Goal: Ask a question

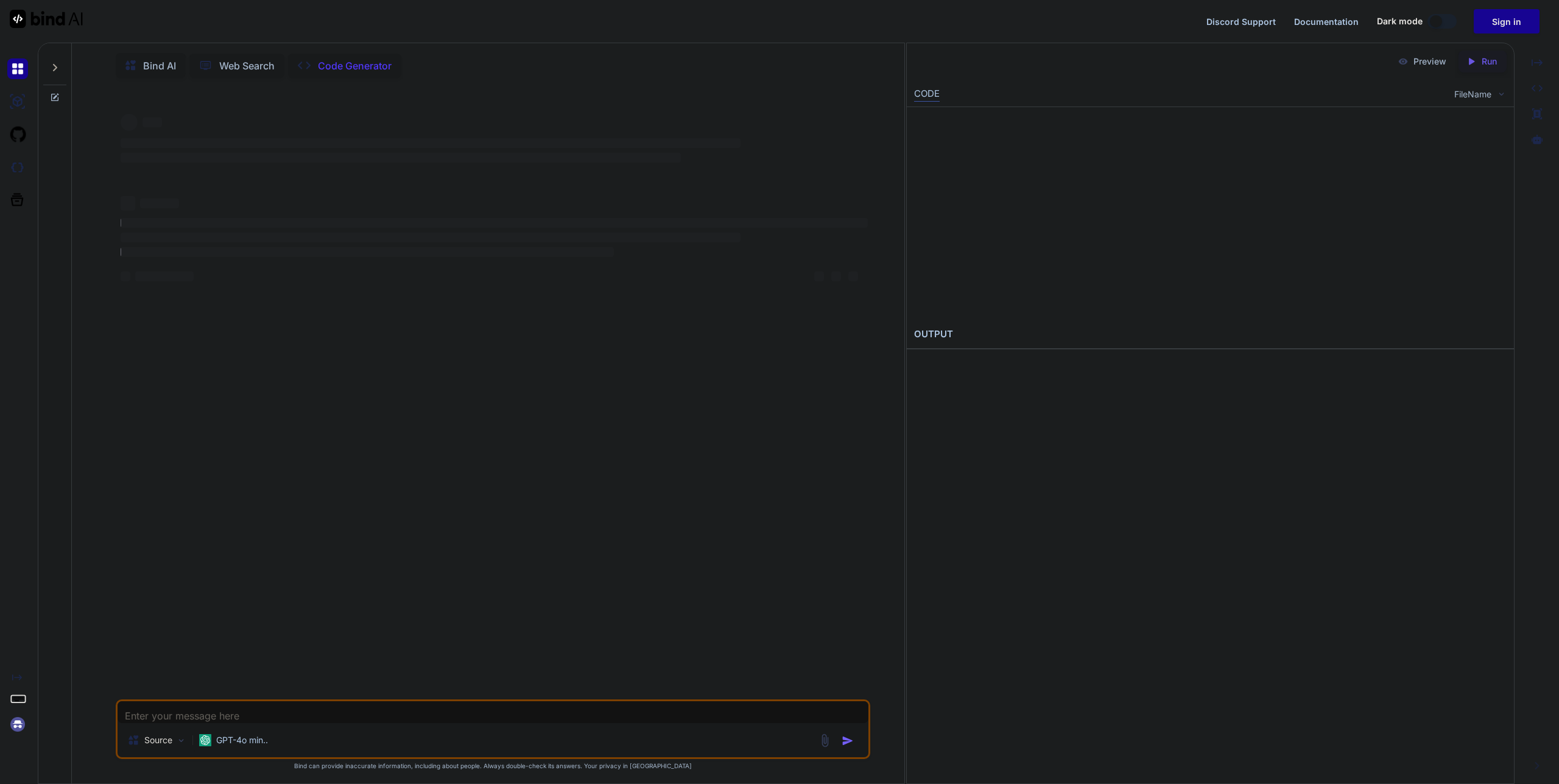
click at [44, 17] on img at bounding box center [46, 19] width 73 height 18
type textarea "x"
click at [267, 737] on p "GPT-4o min.." at bounding box center [242, 740] width 52 height 12
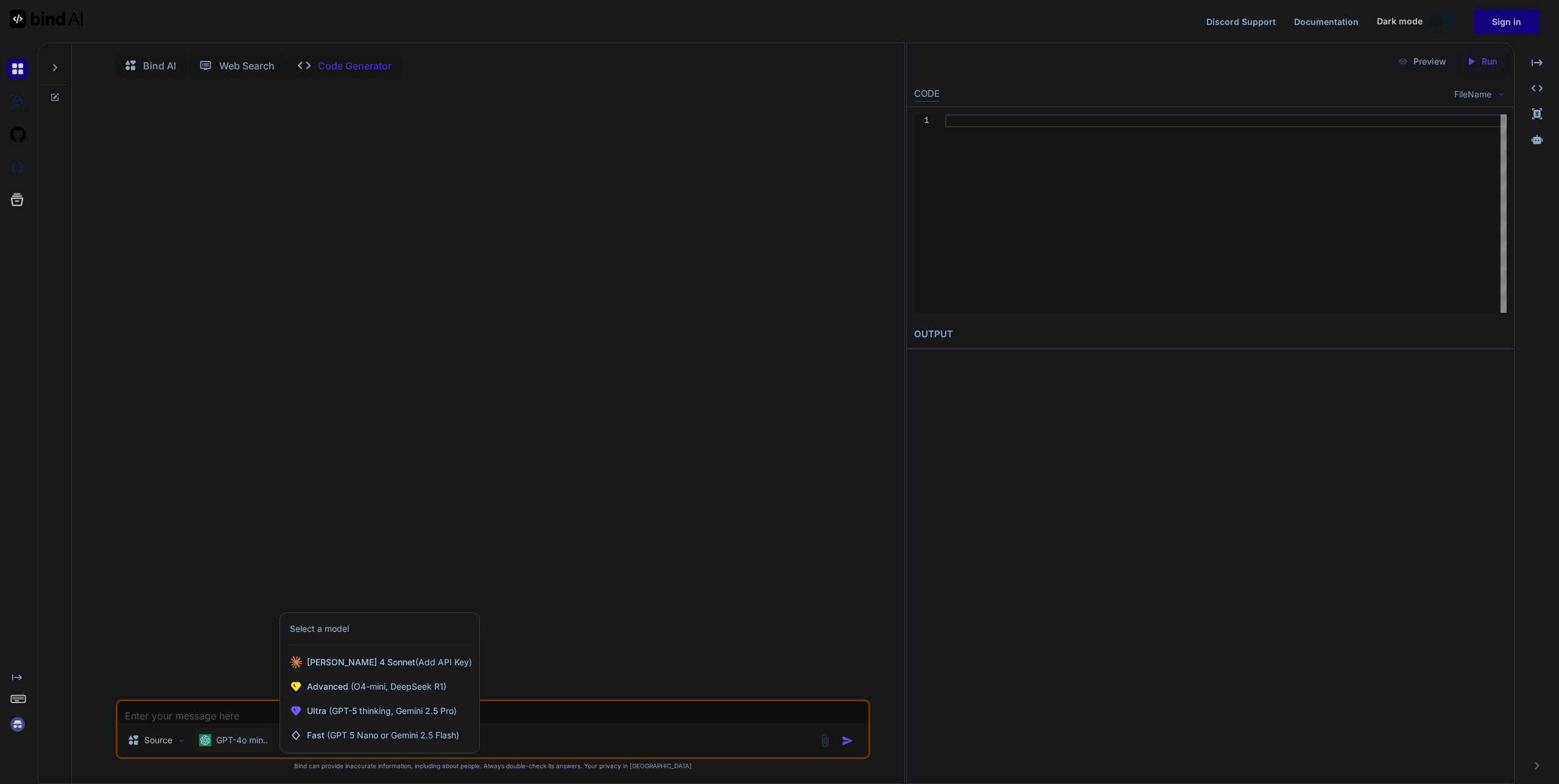
click at [298, 530] on div at bounding box center [780, 392] width 1559 height 784
